Goal: Check status

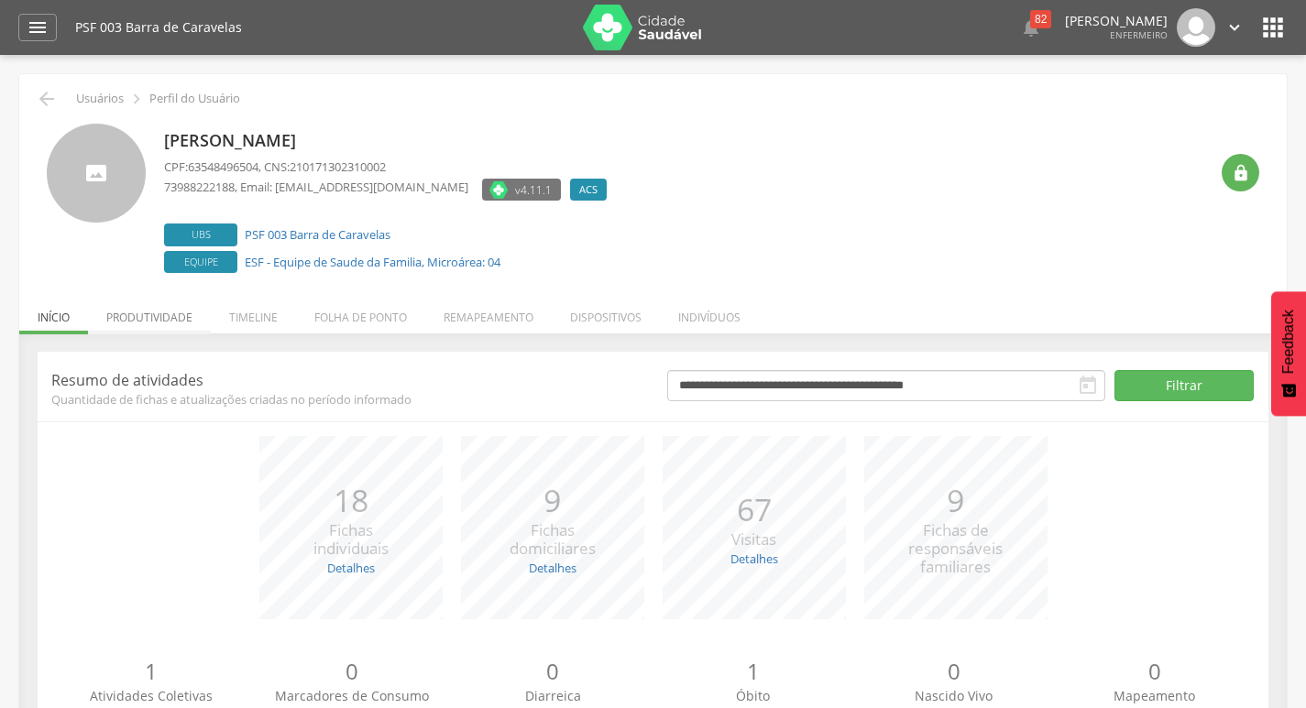
click at [170, 317] on li "Produtividade" at bounding box center [149, 312] width 123 height 43
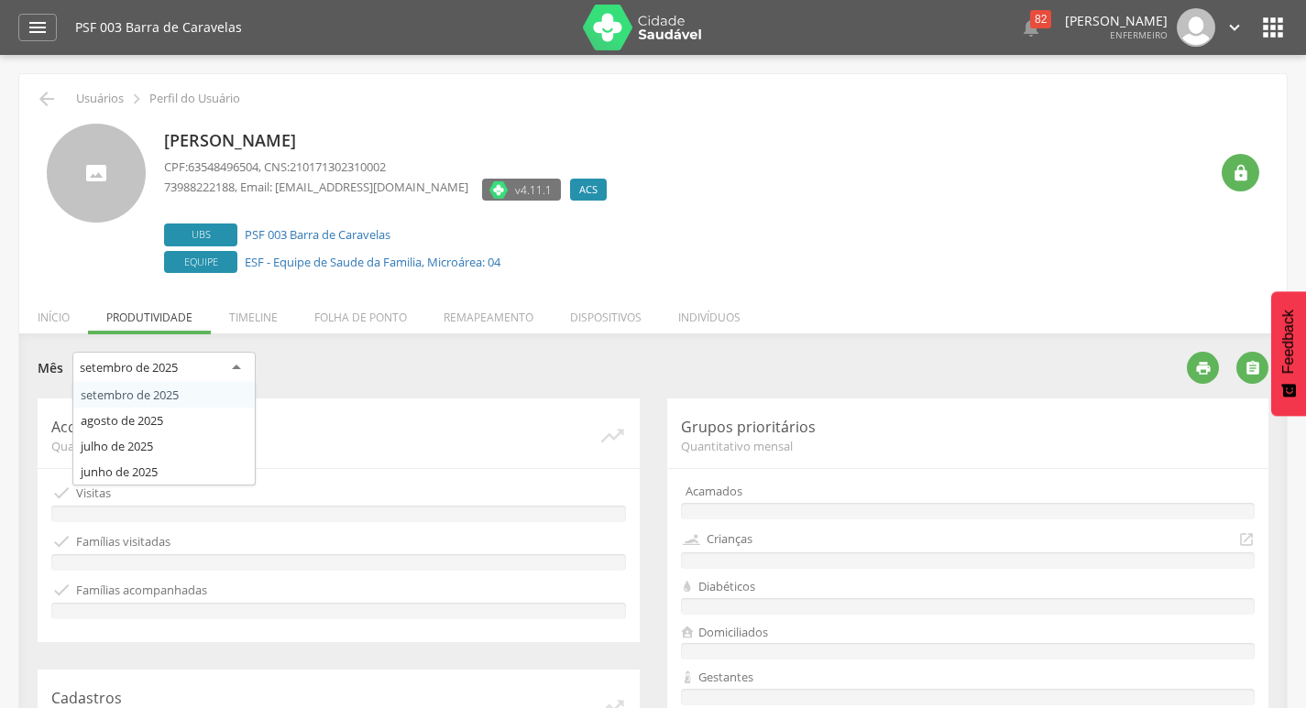
click at [225, 374] on div "setembro de 2025" at bounding box center [163, 368] width 183 height 33
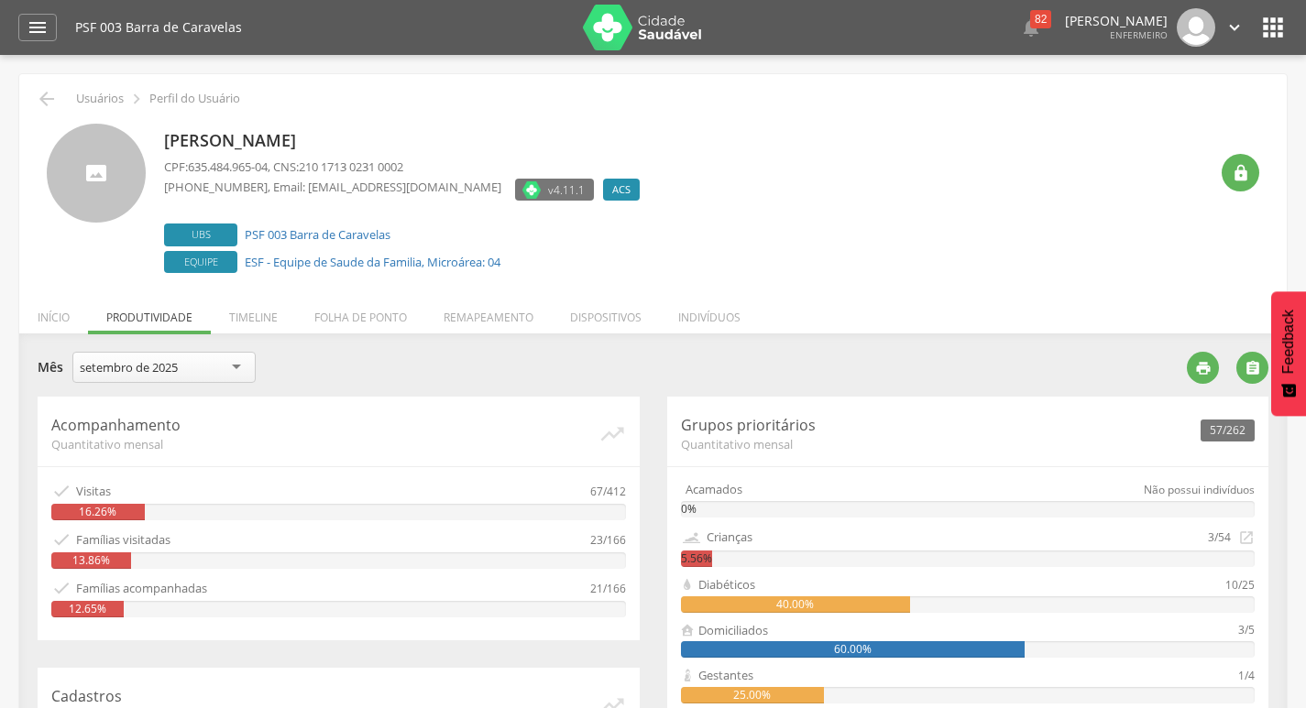
click at [174, 396] on div "**********" at bounding box center [605, 374] width 1135 height 45
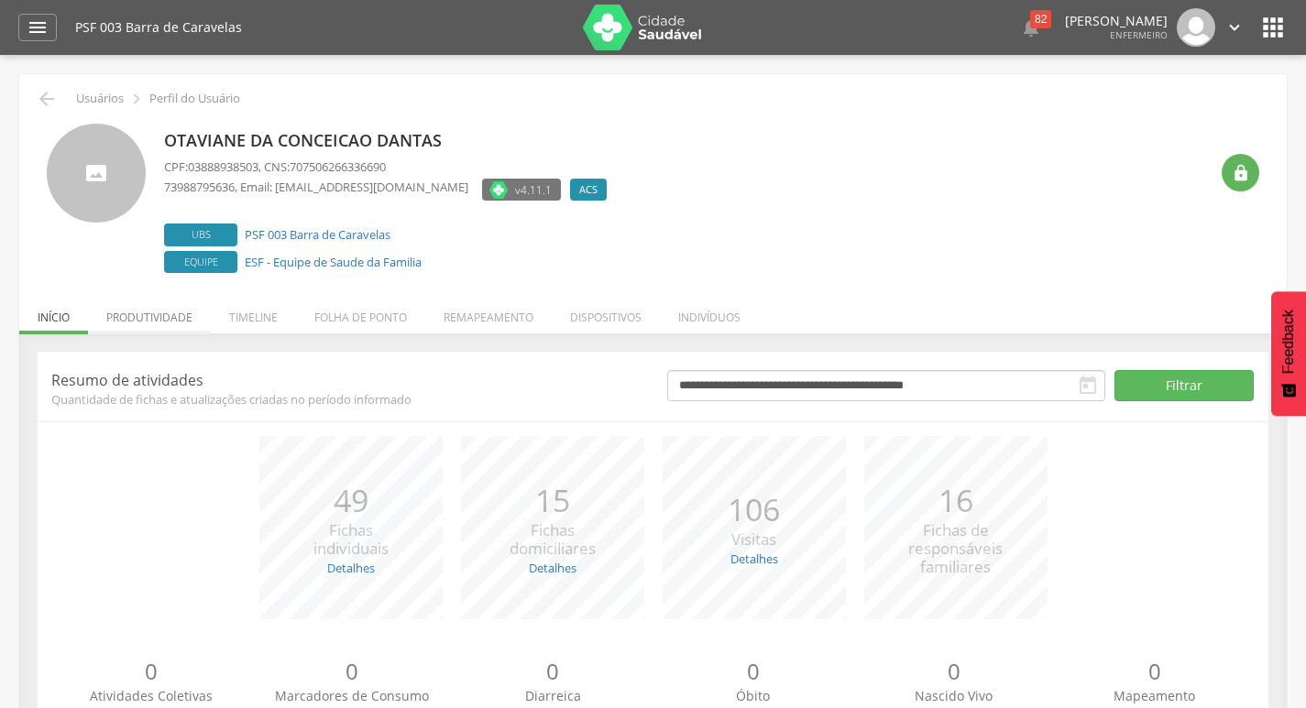
click at [175, 323] on li "Produtividade" at bounding box center [149, 312] width 123 height 43
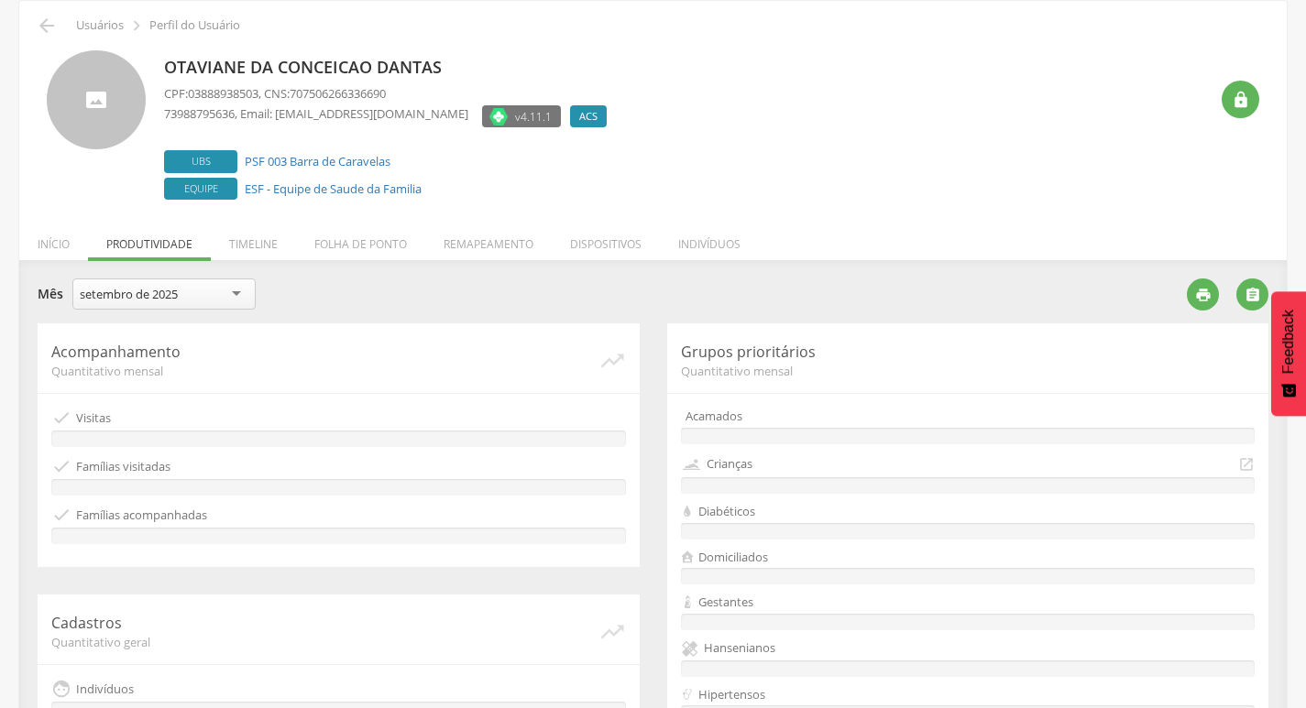
scroll to position [183, 0]
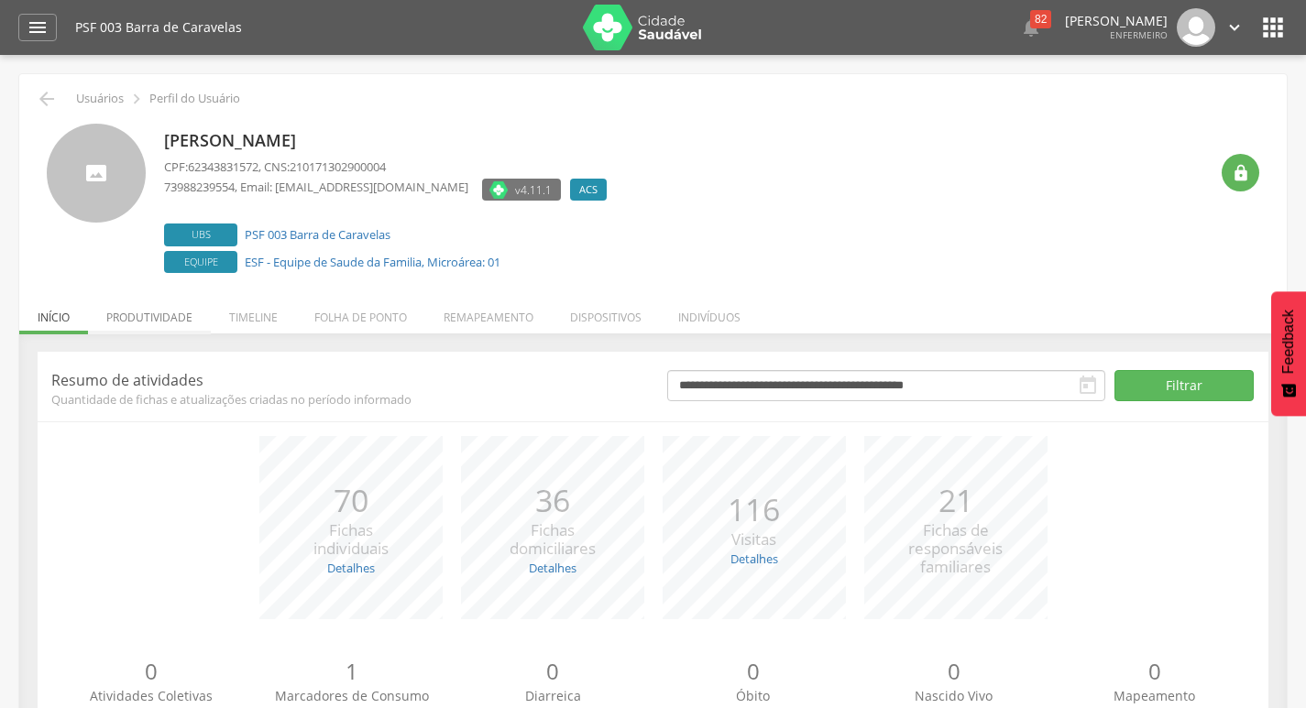
click at [180, 318] on li "Produtividade" at bounding box center [149, 312] width 123 height 43
click at [128, 324] on li "Produtividade" at bounding box center [149, 312] width 123 height 43
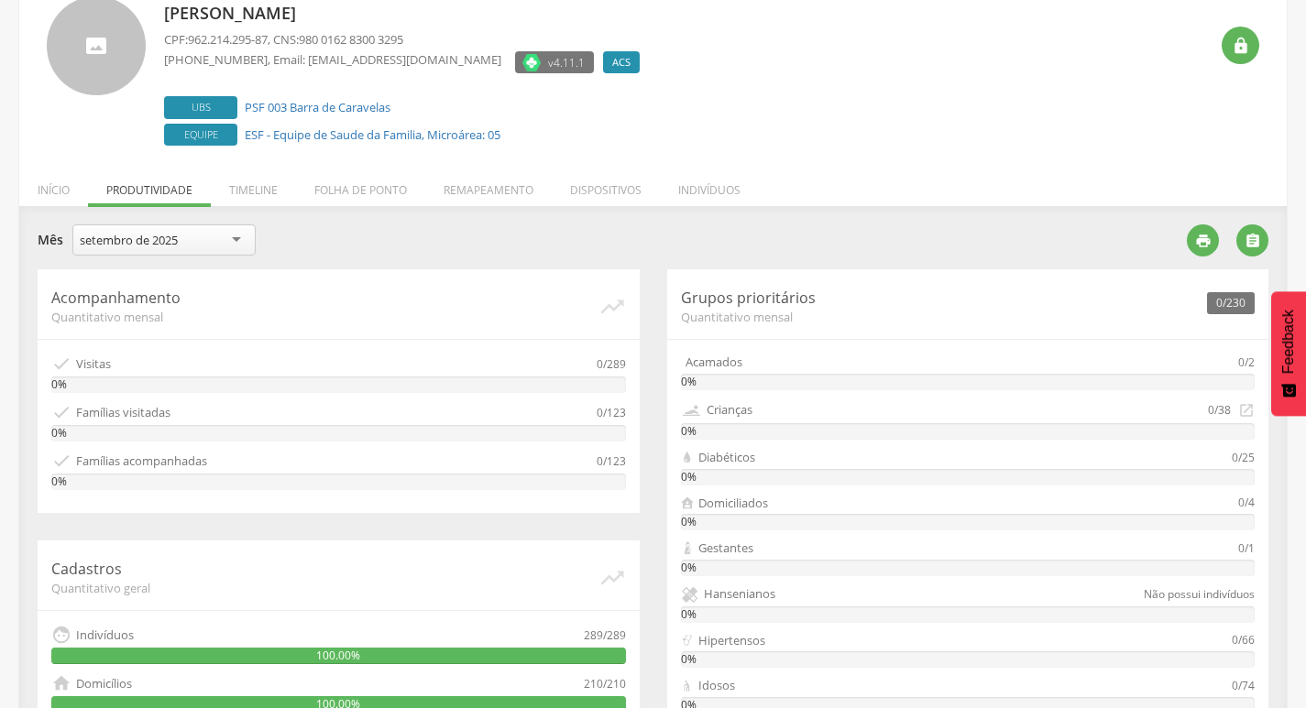
scroll to position [89, 0]
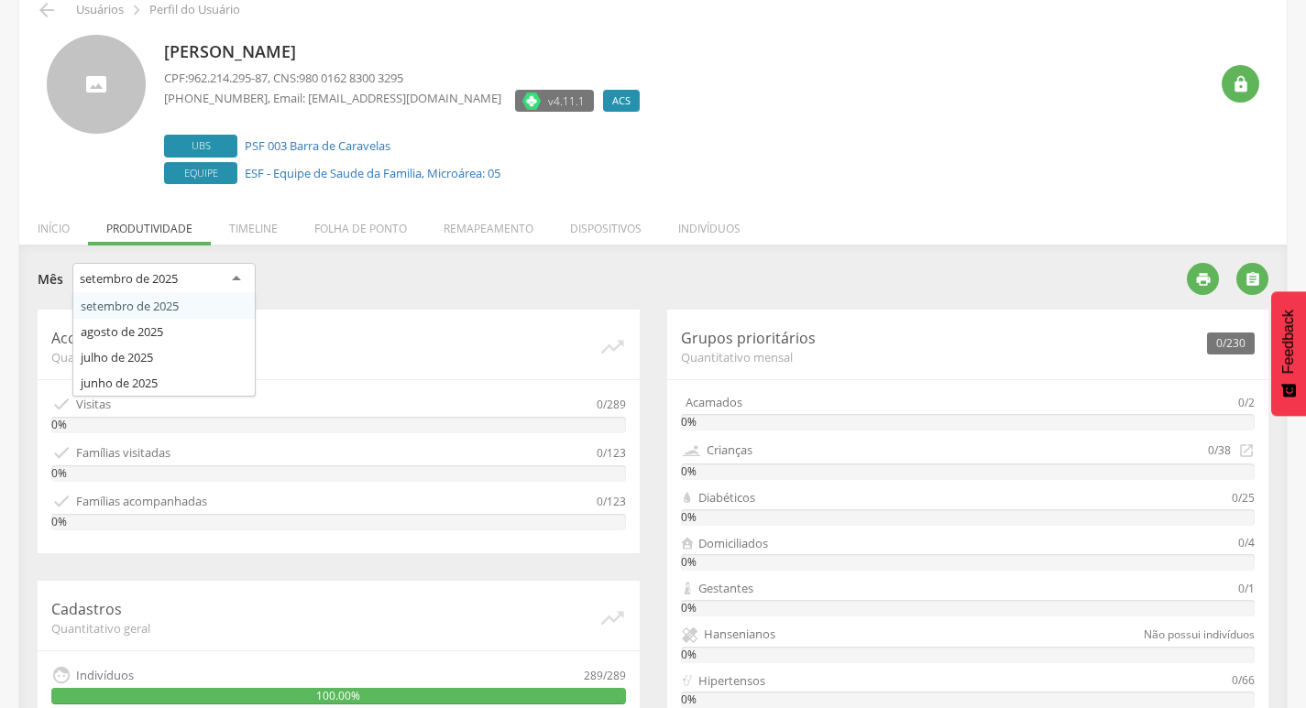
click at [113, 278] on div "setembro de 2025" at bounding box center [129, 278] width 98 height 16
click at [121, 305] on div "**********" at bounding box center [605, 286] width 1135 height 47
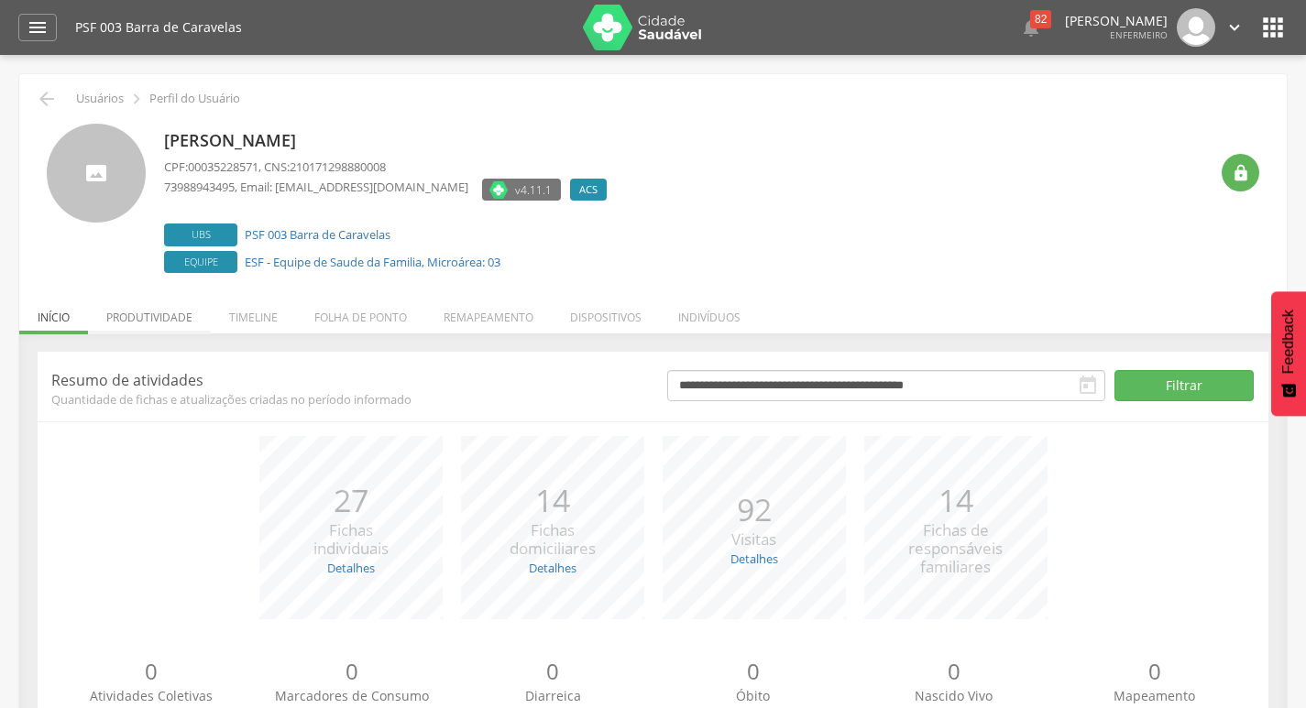
click at [155, 318] on li "Produtividade" at bounding box center [149, 312] width 123 height 43
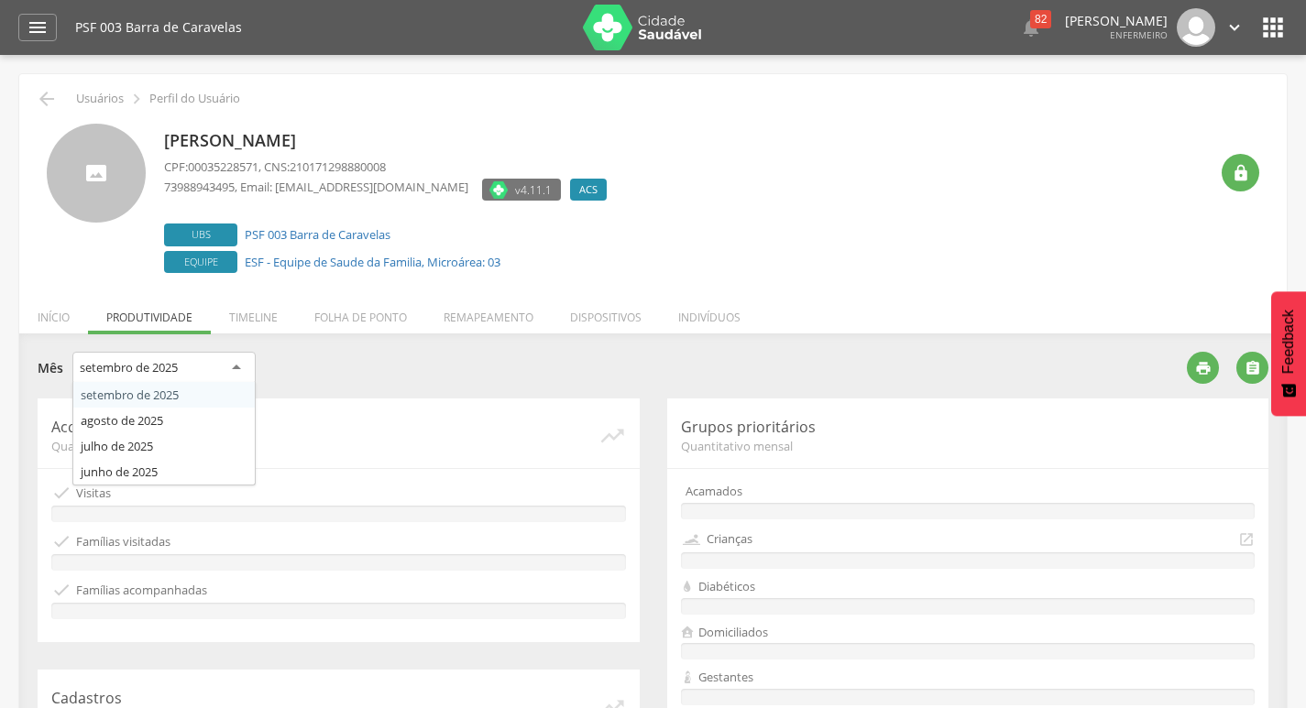
click at [157, 380] on div "setembro de 2025" at bounding box center [163, 368] width 183 height 33
